Goal: Task Accomplishment & Management: Manage account settings

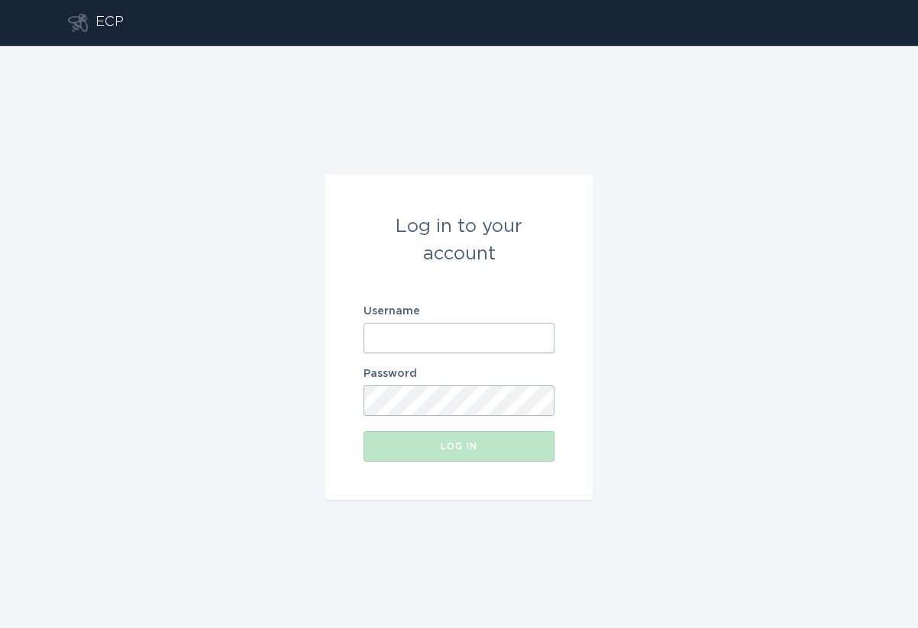
click at [449, 327] on input "Username" at bounding box center [458, 338] width 191 height 31
paste input "[EMAIL_ADDRESS][DOMAIN_NAME]"
type input "[EMAIL_ADDRESS][DOMAIN_NAME]"
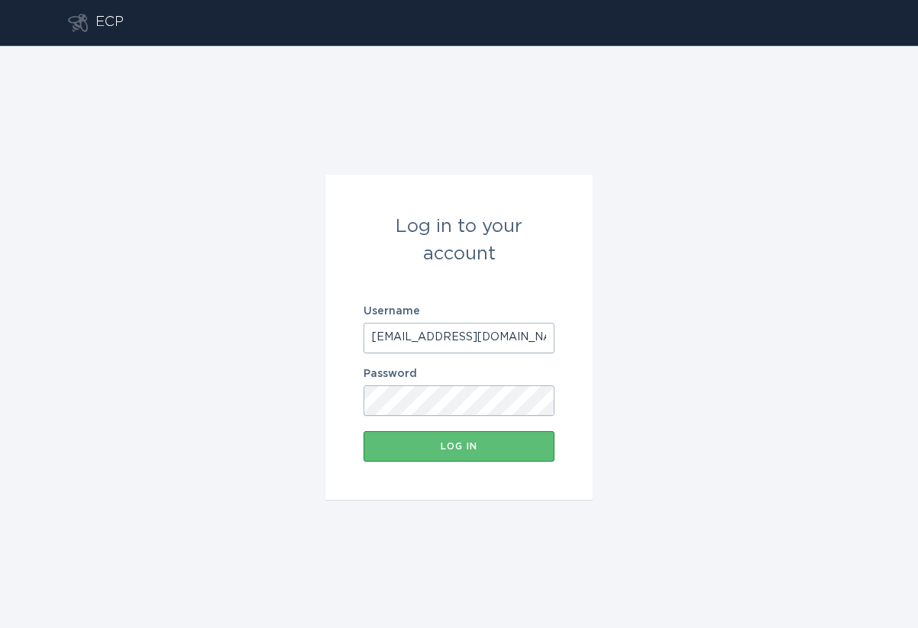
click at [706, 342] on div "Log in to your account Username eversource@energyhub.com Password Log in" at bounding box center [459, 337] width 918 height 582
click at [505, 445] on div "Log in" at bounding box center [459, 446] width 176 height 9
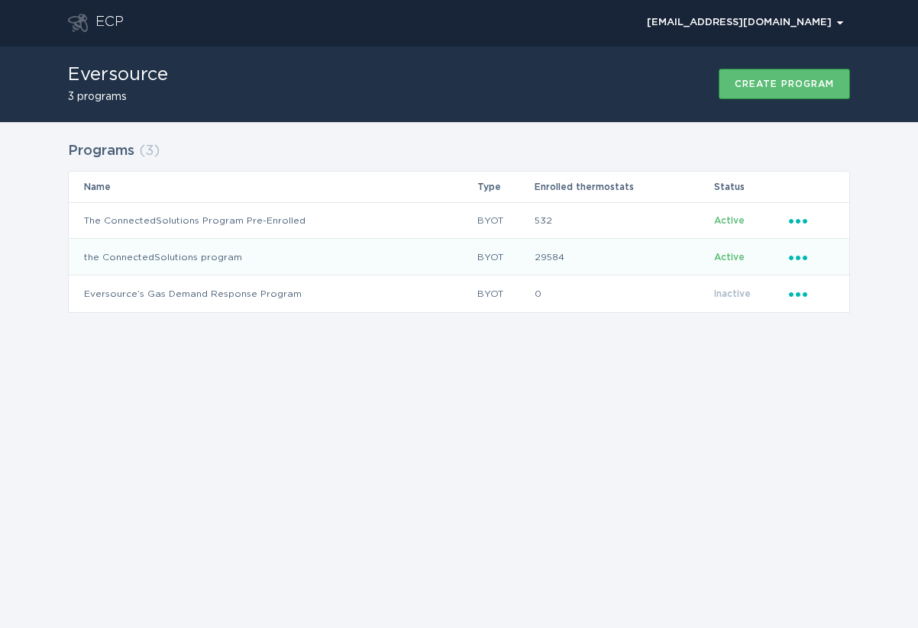
click at [802, 257] on icon "Ellipsis" at bounding box center [799, 255] width 21 height 13
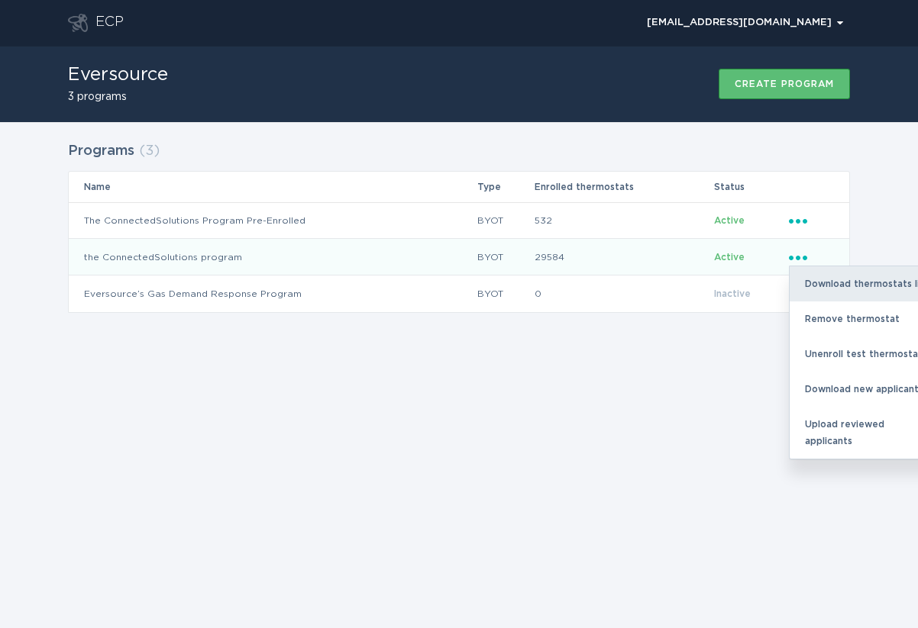
click at [825, 278] on div "Download thermostats list" at bounding box center [868, 283] width 159 height 35
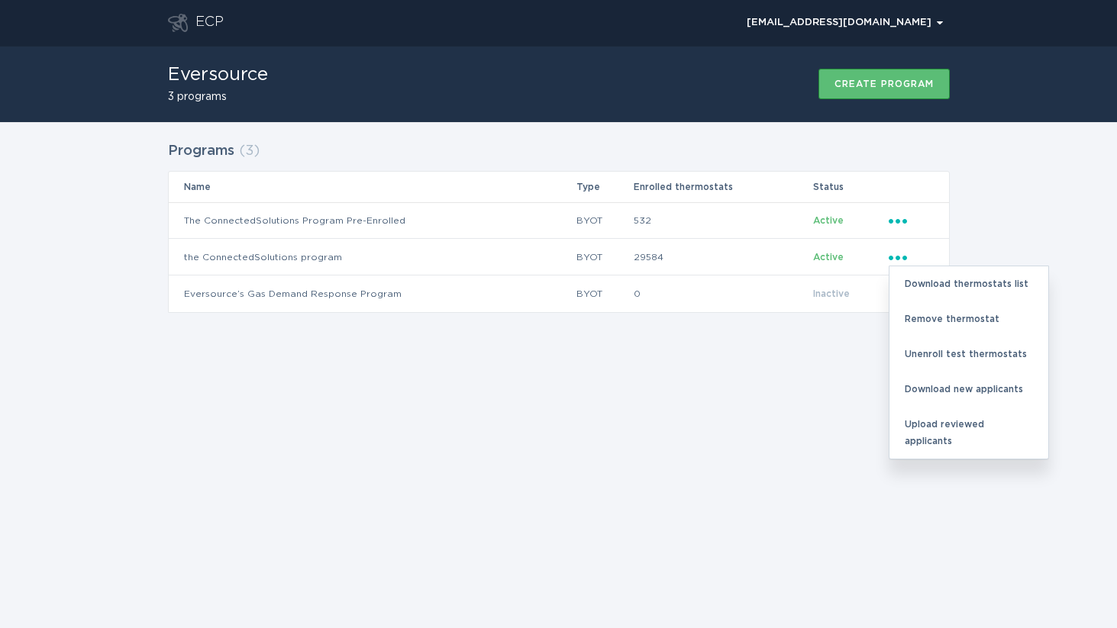
click at [917, 218] on div "Programs ( 3 ) Name Type Enrolled thermostats Status The ConnectedSolutions Pro…" at bounding box center [558, 236] width 1117 height 229
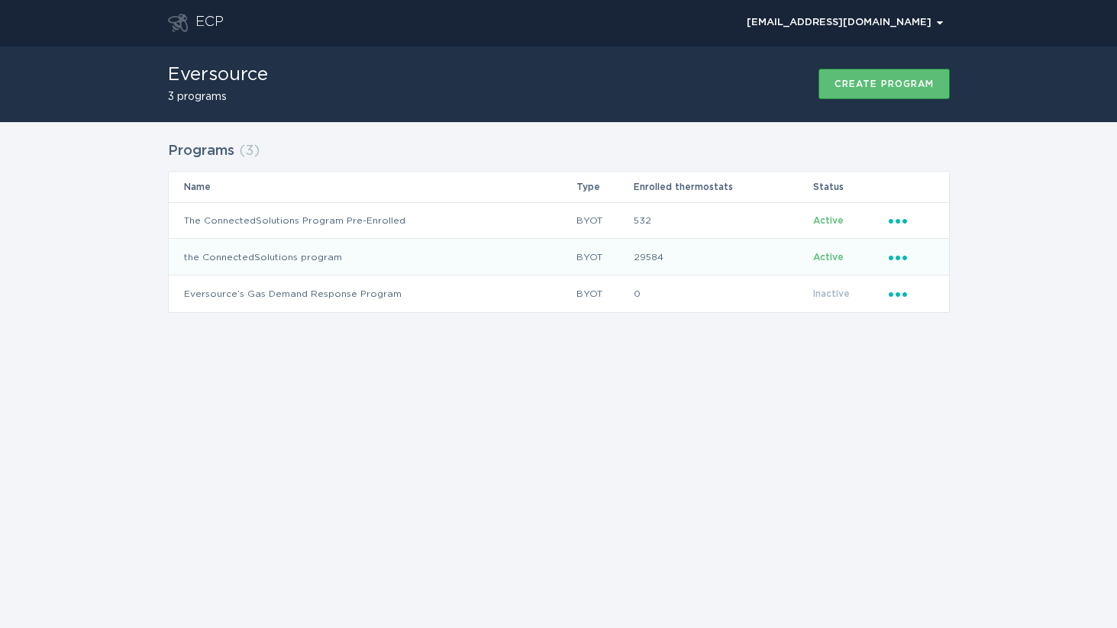
click at [901, 253] on icon "Ellipsis" at bounding box center [899, 255] width 21 height 13
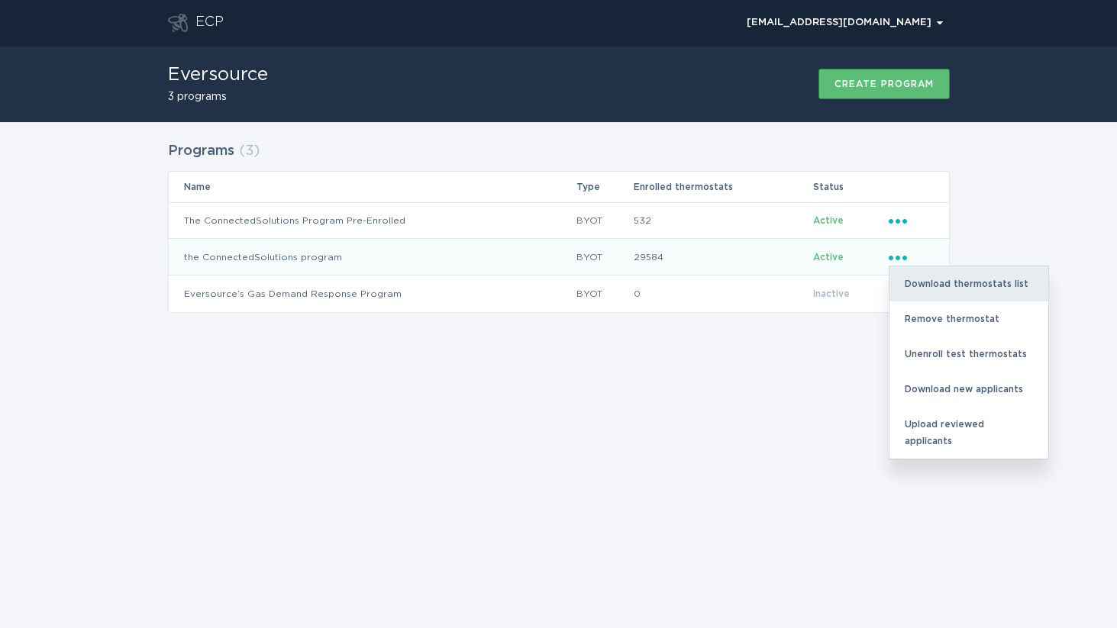
click at [917, 289] on div "Download thermostats list" at bounding box center [968, 283] width 159 height 35
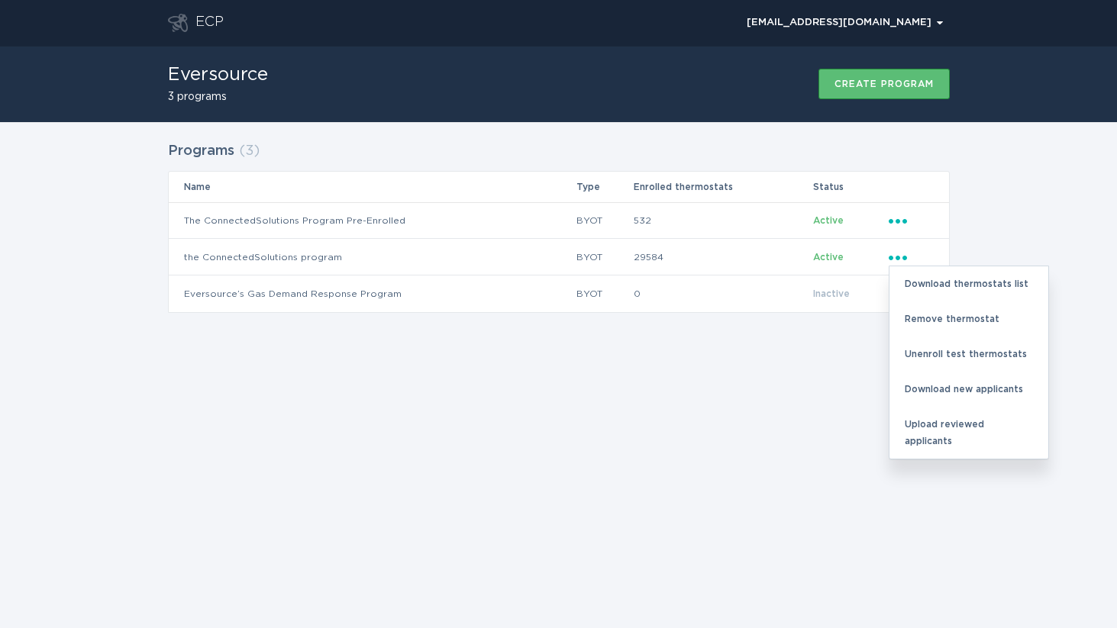
click at [313, 528] on div "ECP eversource@energyhub.com Chevron Eversource 3 programs Create program Progr…" at bounding box center [558, 314] width 1117 height 628
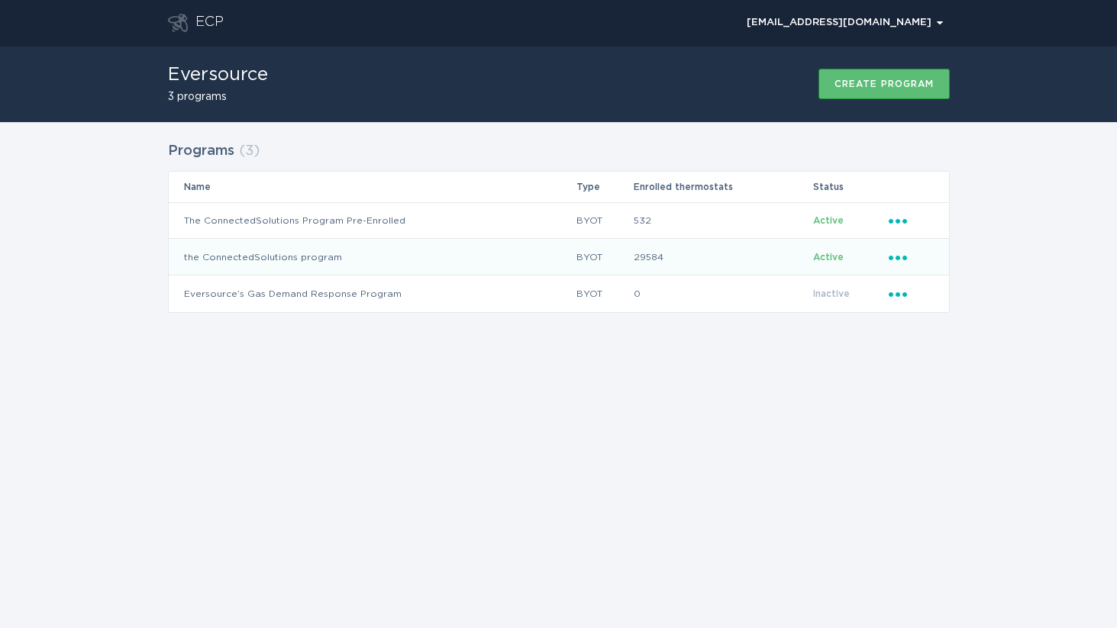
click at [893, 256] on icon "Ellipsis" at bounding box center [899, 255] width 21 height 13
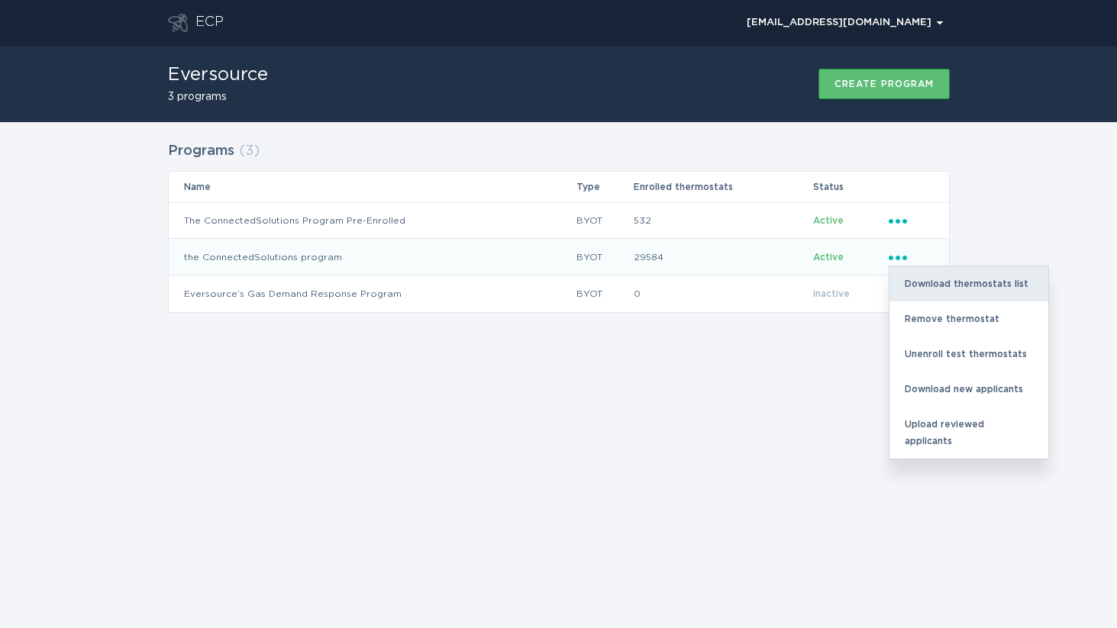
click at [917, 276] on div "Download thermostats list" at bounding box center [968, 283] width 159 height 35
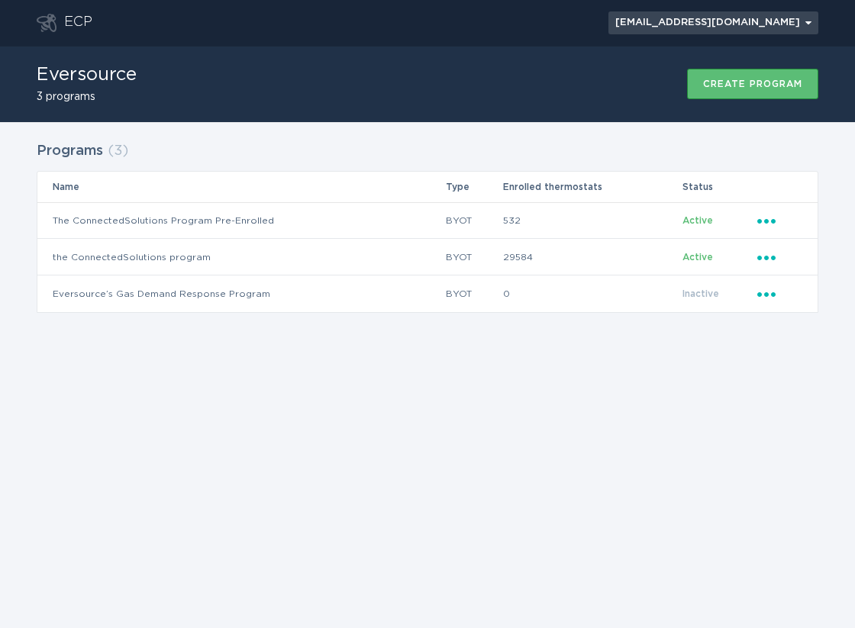
click at [756, 25] on div "[EMAIL_ADDRESS][DOMAIN_NAME] Chevron" at bounding box center [713, 22] width 196 height 9
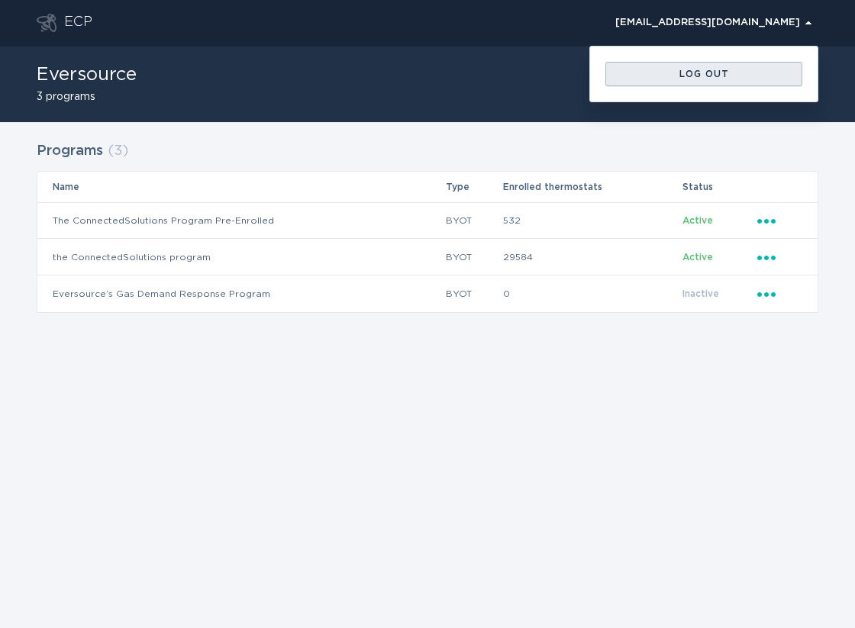
click at [736, 76] on div "Log out" at bounding box center [704, 73] width 182 height 9
